Goal: Task Accomplishment & Management: Use online tool/utility

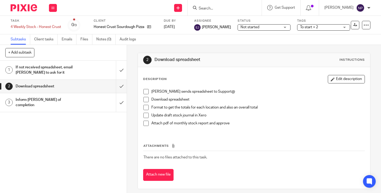
click at [50, 100] on h1 "Inform Ann of completion" at bounding box center [47, 102] width 63 height 13
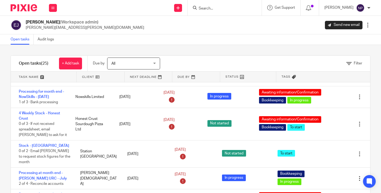
scroll to position [53, 0]
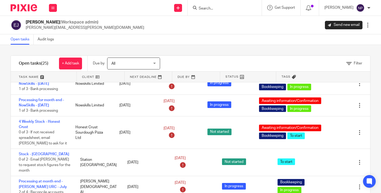
click at [35, 120] on link "4 Weekly Stock - Honest Crust" at bounding box center [39, 124] width 41 height 9
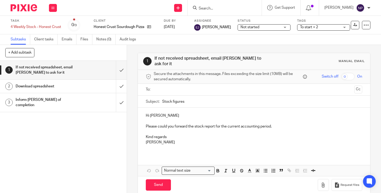
click at [43, 85] on h1 "Download spreadsheet" at bounding box center [47, 86] width 63 height 8
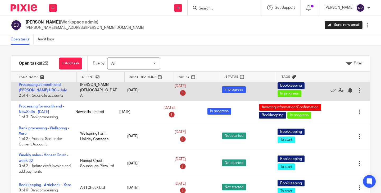
scroll to position [159, 0]
